Goal: Book appointment/travel/reservation

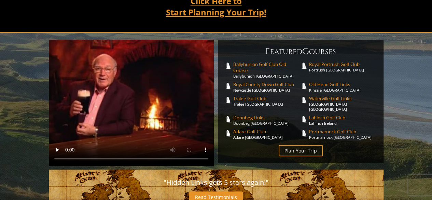
scroll to position [136, 0]
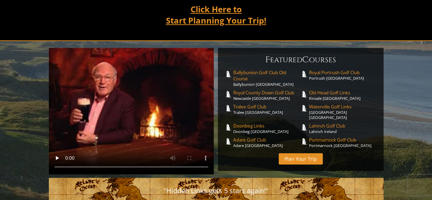
click at [298, 153] on link "Plan Your Trip" at bounding box center [301, 158] width 44 height 11
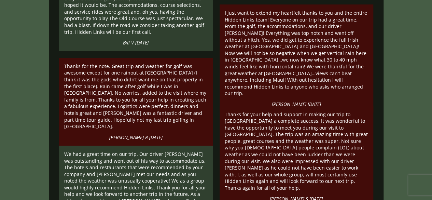
scroll to position [1449, 0]
